Goal: Task Accomplishment & Management: Manage account settings

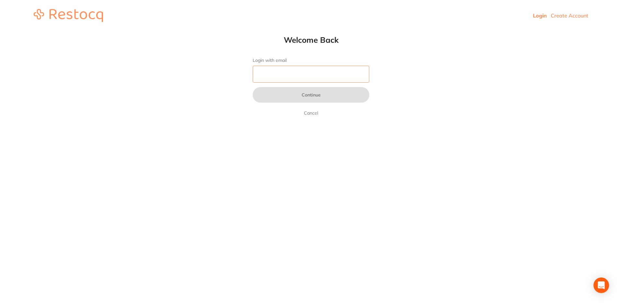
click at [271, 74] on input "Login with email" at bounding box center [310, 74] width 117 height 17
type input "c"
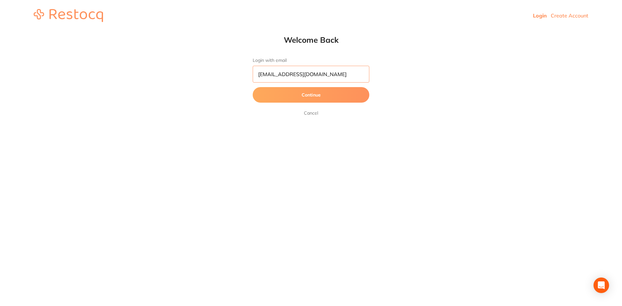
type input "[EMAIL_ADDRESS][DOMAIN_NAME]"
click at [341, 100] on button "Continue" at bounding box center [310, 95] width 117 height 16
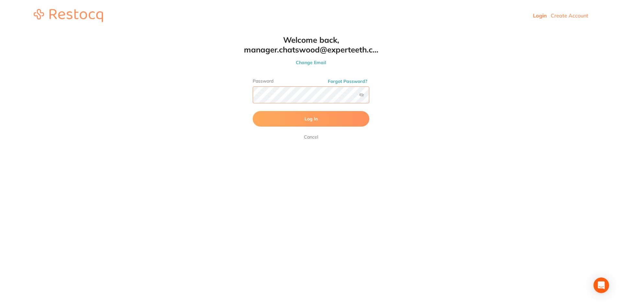
click at [252, 111] on button "Log In" at bounding box center [310, 119] width 117 height 16
